Goal: Navigation & Orientation: Find specific page/section

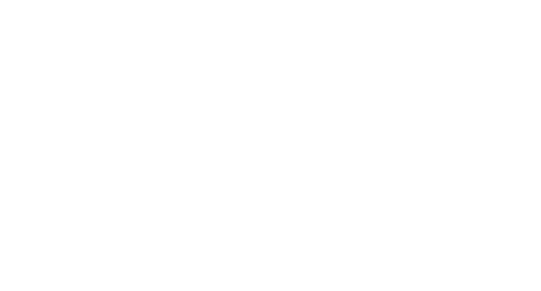
select select "*"
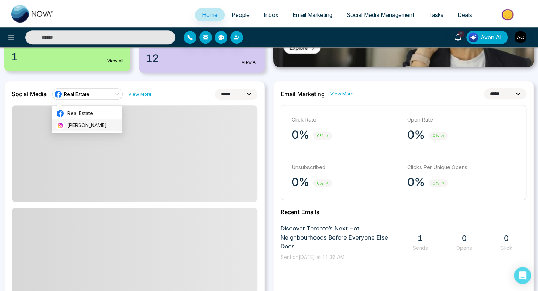
scroll to position [159, 0]
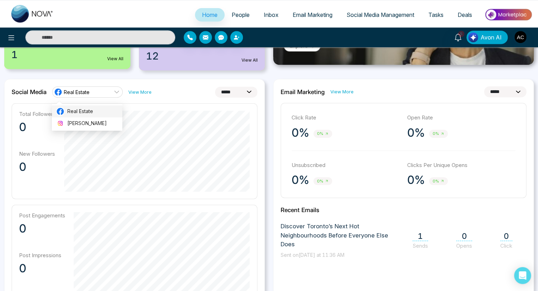
click at [87, 111] on span "Real Estate" at bounding box center [92, 111] width 51 height 8
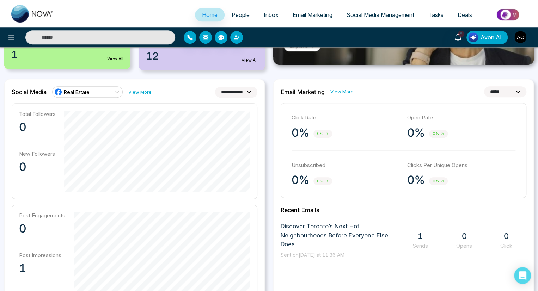
click at [87, 92] on span "Real Estate" at bounding box center [77, 92] width 26 height 7
click at [87, 123] on span "[PERSON_NAME]" at bounding box center [92, 124] width 51 height 8
select select "**"
